Goal: Transaction & Acquisition: Purchase product/service

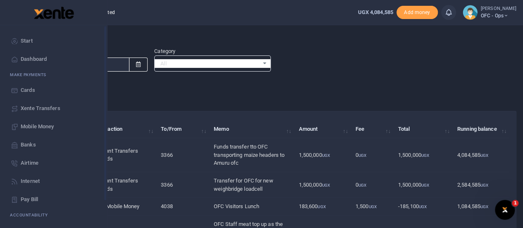
click at [29, 41] on span "Start" at bounding box center [27, 41] width 12 height 8
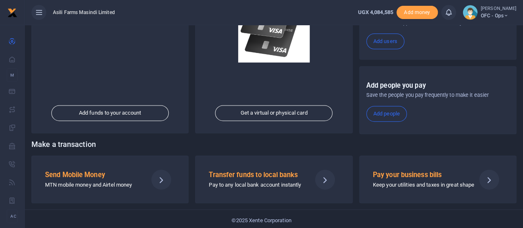
scroll to position [144, 0]
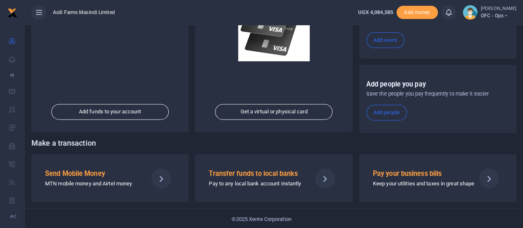
click at [98, 172] on h5 "Send Mobile Money" at bounding box center [93, 174] width 96 height 8
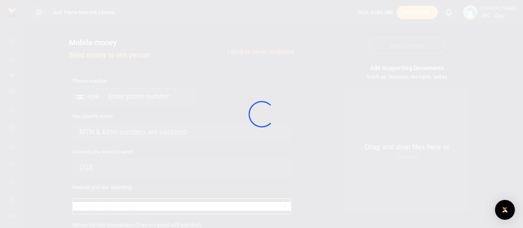
select select
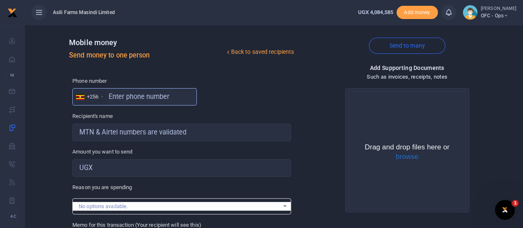
click at [129, 96] on input "text" at bounding box center [134, 96] width 124 height 17
type input "772066129"
type input "[PERSON_NAME]"
type input "772066129"
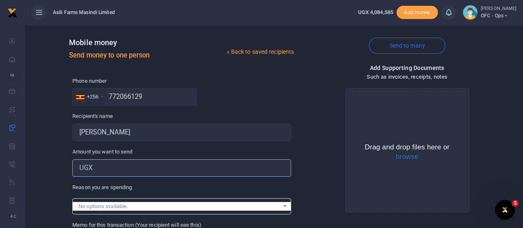
click at [127, 167] on input "Amount you want to send" at bounding box center [181, 167] width 219 height 17
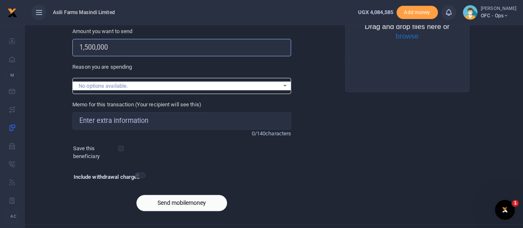
scroll to position [124, 0]
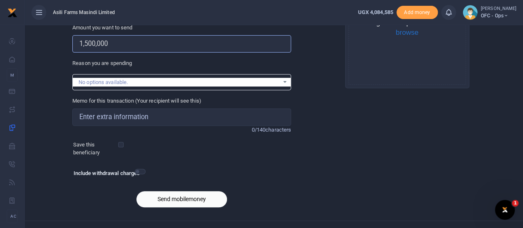
type input "1,500,000"
click at [113, 116] on input "Memo for this transaction (Your recipient will see this)" at bounding box center [181, 116] width 219 height 17
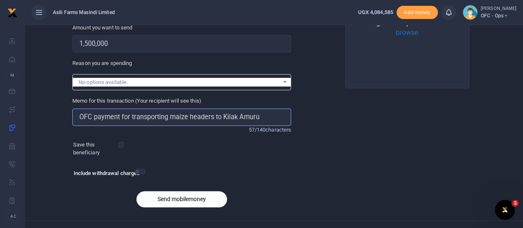
type input "OFC payment for transporting maize headers to Kilak Amuru"
click at [188, 198] on button "Send mobilemoney" at bounding box center [181, 199] width 91 height 16
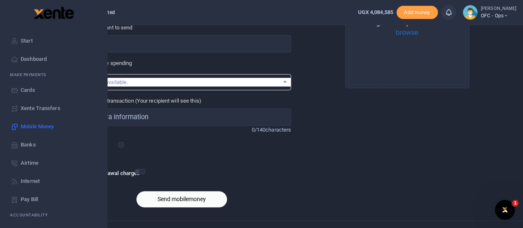
click at [33, 42] on link "Start" at bounding box center [54, 41] width 94 height 18
